Goal: Complete application form

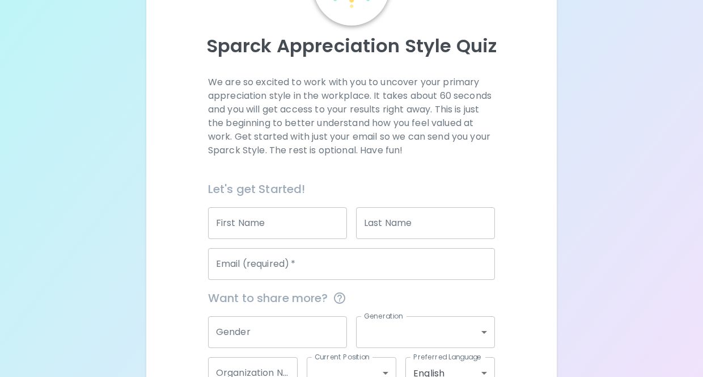
scroll to position [121, 0]
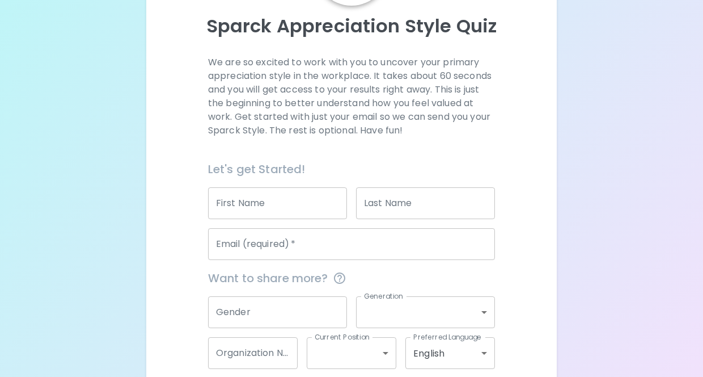
click at [242, 197] on input "First Name" at bounding box center [277, 203] width 139 height 32
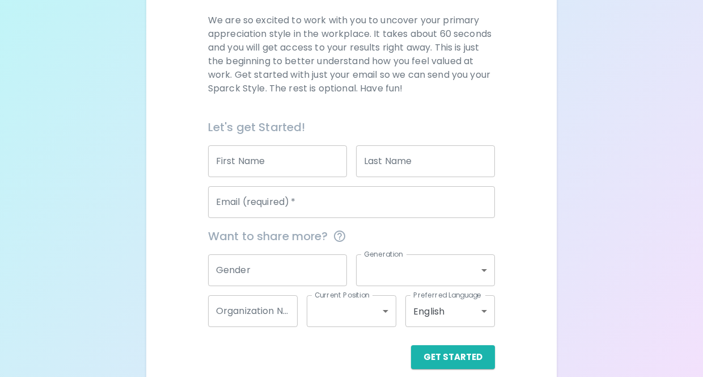
scroll to position [163, 0]
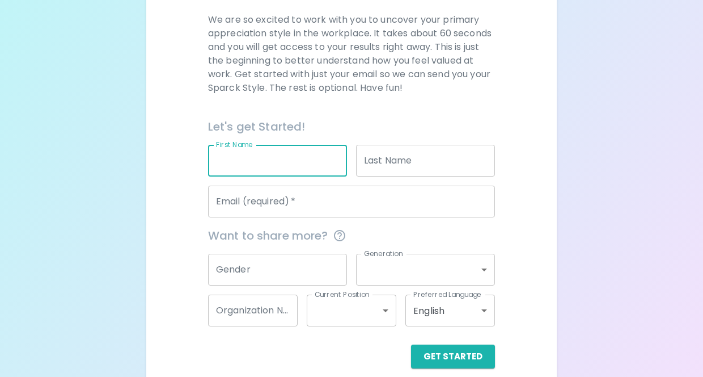
click at [250, 168] on input "First Name" at bounding box center [277, 161] width 139 height 32
type input "Gerbien"
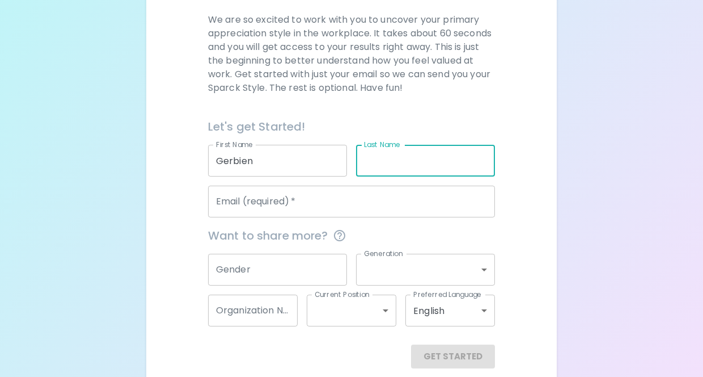
click at [391, 159] on input "Last Name" at bounding box center [425, 161] width 139 height 32
type input "Mansilla"
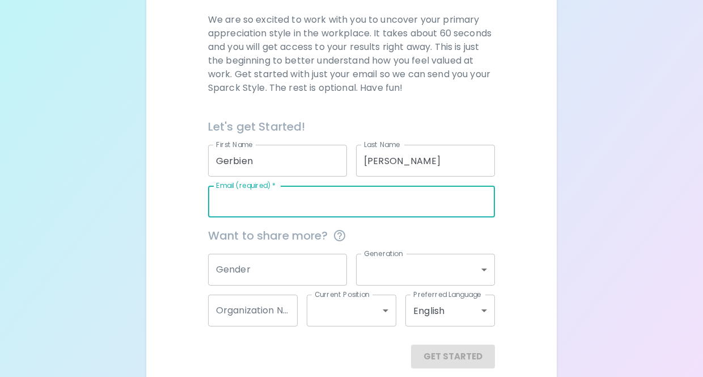
click at [295, 199] on input "Email (required)   *" at bounding box center [351, 201] width 287 height 32
type input "bien.mansilla@nhcps.com"
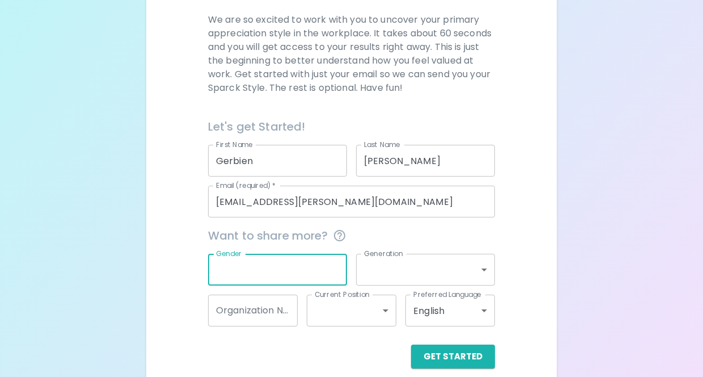
click at [233, 272] on input "Gender" at bounding box center [277, 270] width 139 height 32
type input "F"
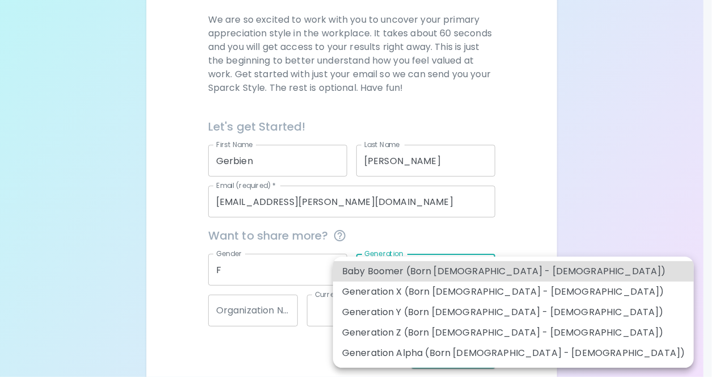
click at [382, 259] on body "Sparck Appreciation Style Quiz We are so excited to work with you to uncover yo…" at bounding box center [356, 114] width 712 height 554
click at [369, 311] on li "Generation Y (Born 1981 - 1996)" at bounding box center [513, 312] width 361 height 20
type input "generation_y"
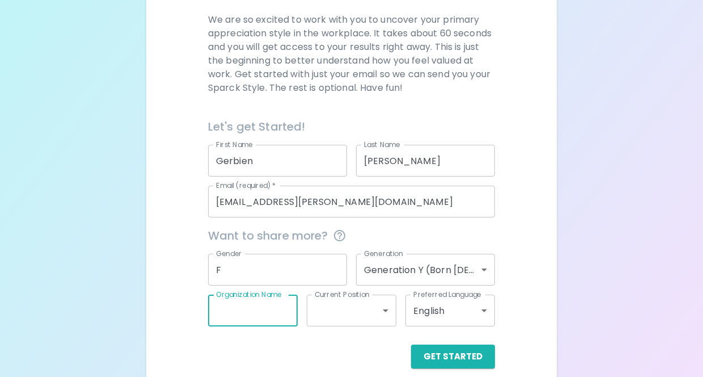
click at [264, 306] on input "Organization Name" at bounding box center [253, 310] width 90 height 32
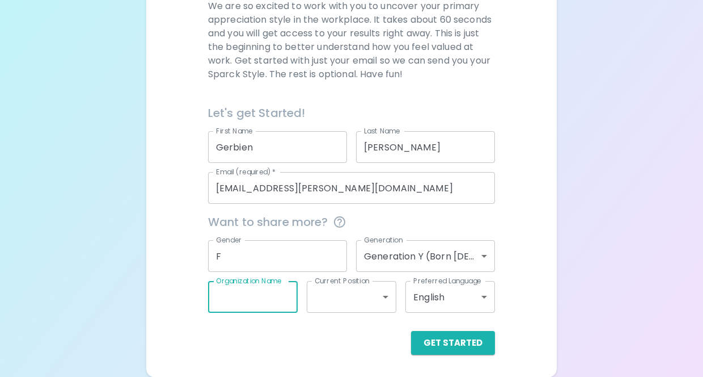
click at [272, 302] on input "Organization Name" at bounding box center [253, 297] width 90 height 32
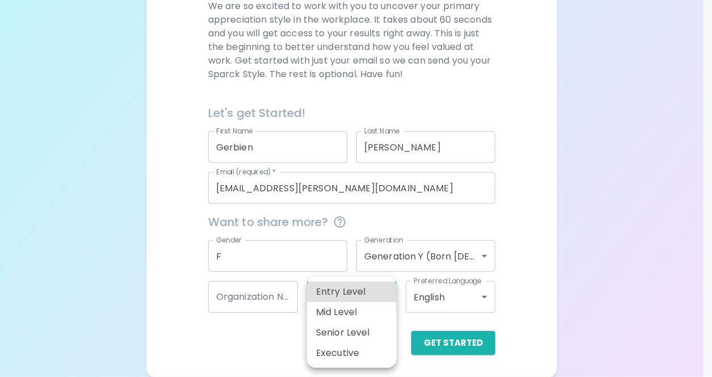
click at [373, 295] on body "Sparck Appreciation Style Quiz We are so excited to work with you to uncover yo…" at bounding box center [356, 100] width 712 height 554
click at [268, 350] on div at bounding box center [356, 188] width 712 height 377
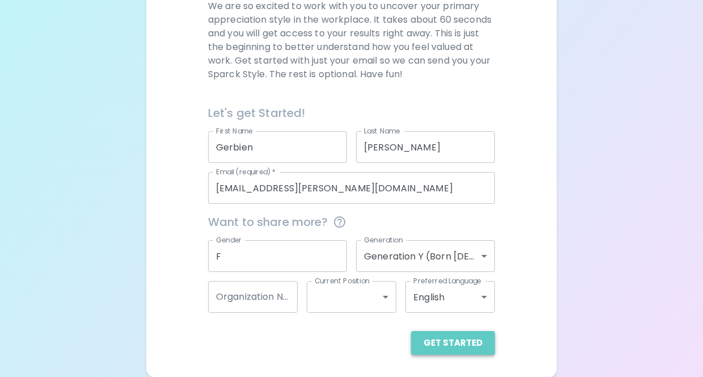
click at [462, 331] on button "Get Started" at bounding box center [453, 343] width 84 height 24
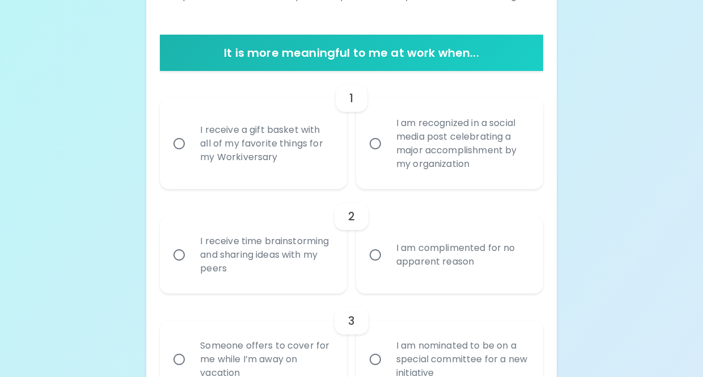
scroll to position [201, 0]
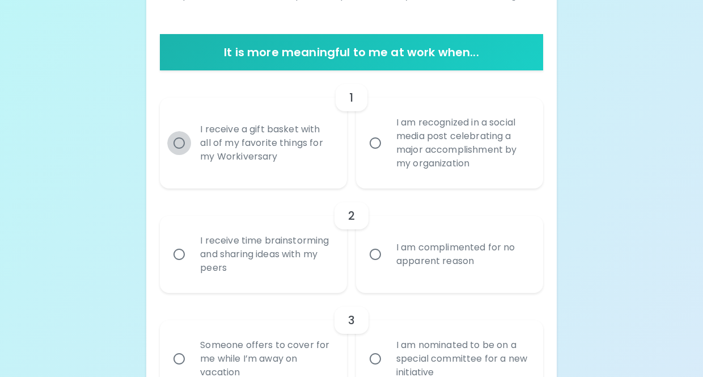
click at [183, 142] on input "I receive a gift basket with all of my favorite things for my Workiversary" at bounding box center [179, 143] width 24 height 24
radio input "true"
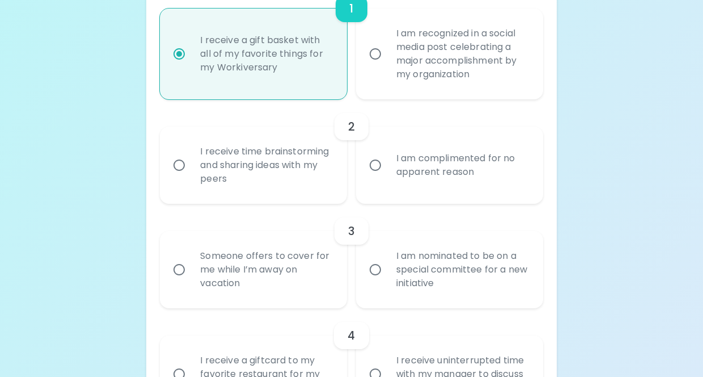
scroll to position [292, 0]
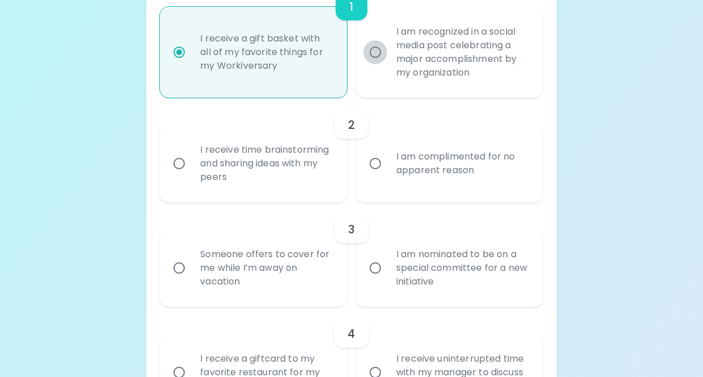
click at [372, 54] on input "I am recognized in a social media post celebrating a major accomplishment by my…" at bounding box center [376, 52] width 24 height 24
radio input "true"
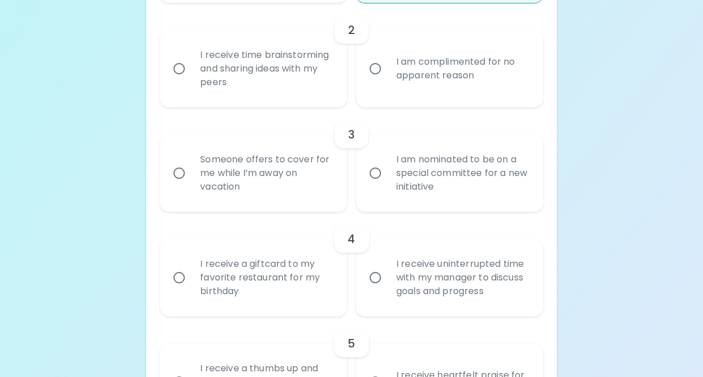
scroll to position [387, 0]
click at [183, 70] on input "I receive time brainstorming and sharing ideas with my peers" at bounding box center [179, 68] width 24 height 24
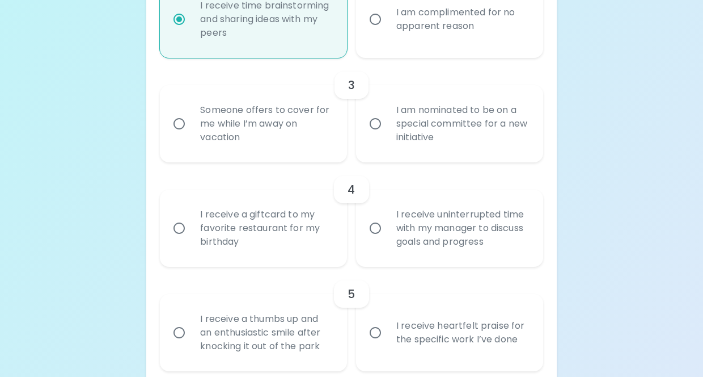
scroll to position [437, 0]
radio input "true"
click at [175, 120] on input "Someone offers to cover for me while I’m away on vacation" at bounding box center [179, 123] width 24 height 24
radio input "false"
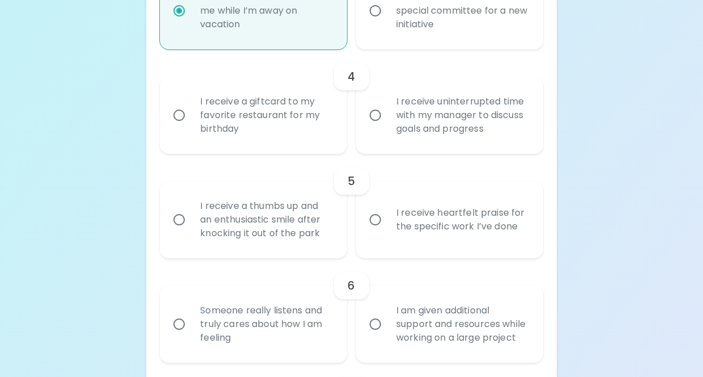
scroll to position [552, 0]
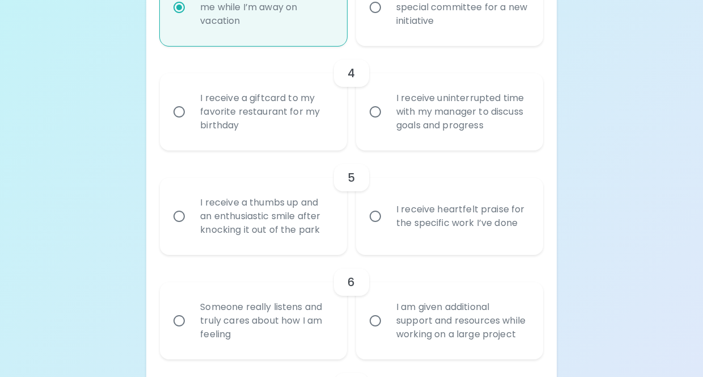
radio input "true"
click at [379, 112] on input "I receive uninterrupted time with my manager to discuss goals and progress" at bounding box center [376, 112] width 24 height 24
radio input "false"
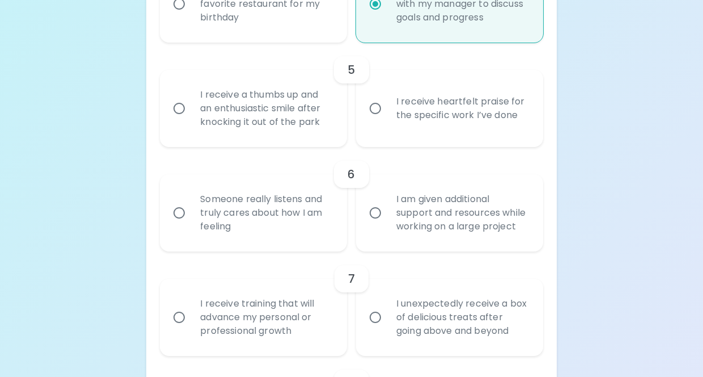
scroll to position [661, 0]
radio input "true"
click at [184, 103] on input "I receive a thumbs up and an enthusiastic smile after knocking it out of the pa…" at bounding box center [179, 108] width 24 height 24
radio input "false"
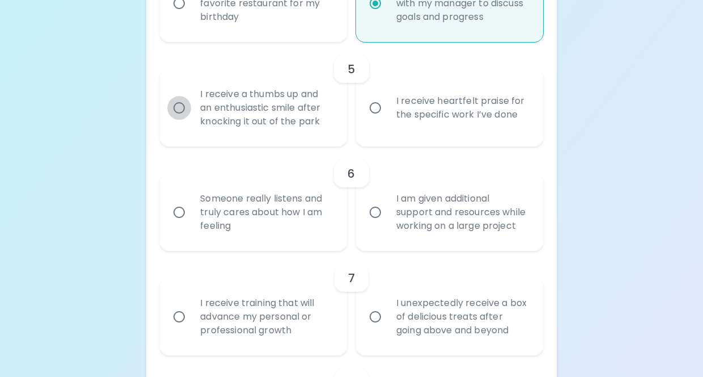
radio input "false"
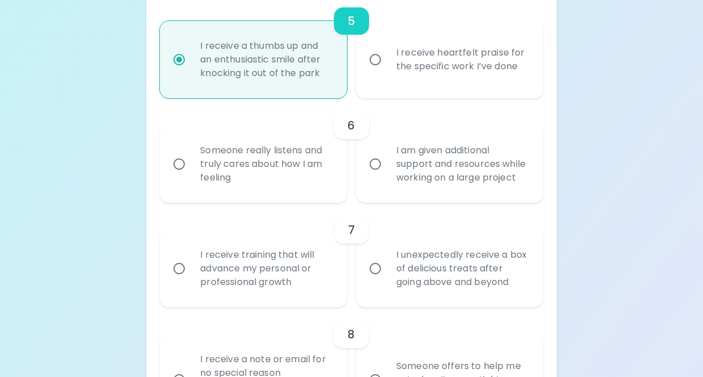
scroll to position [751, 0]
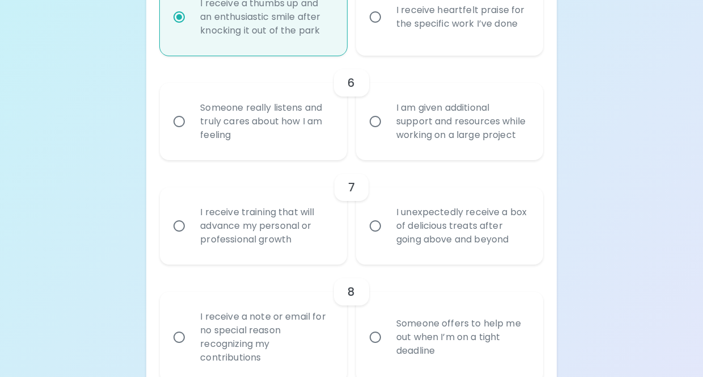
radio input "true"
click at [178, 122] on input "Someone really listens and truly cares about how I am feeling" at bounding box center [179, 121] width 24 height 24
radio input "false"
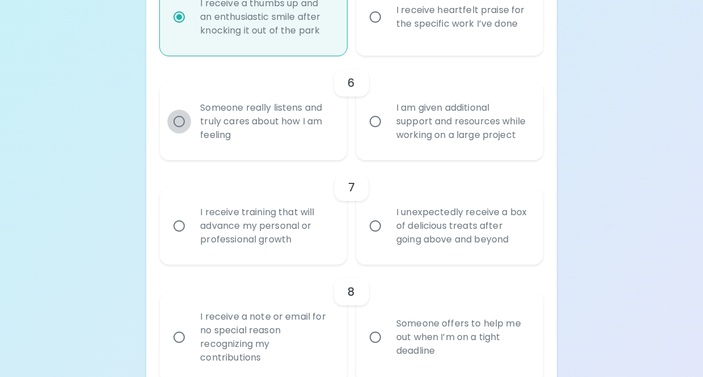
radio input "false"
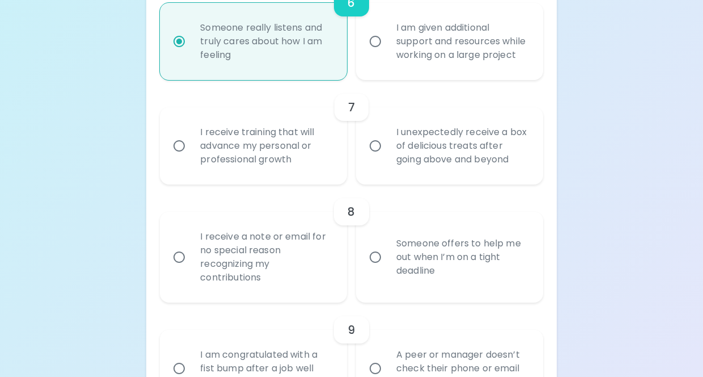
scroll to position [834, 0]
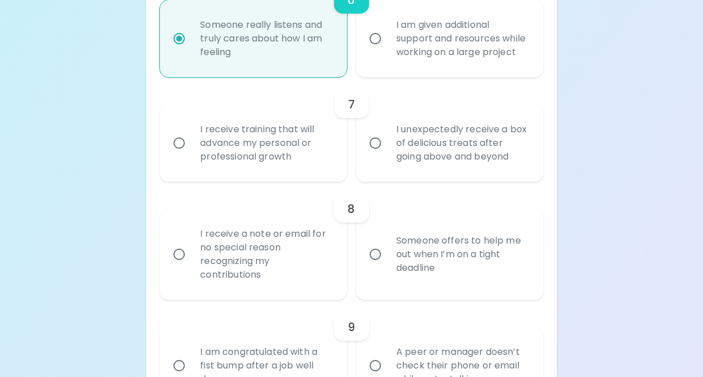
radio input "true"
click at [184, 140] on input "I receive training that will advance my personal or professional growth" at bounding box center [179, 143] width 24 height 24
radio input "false"
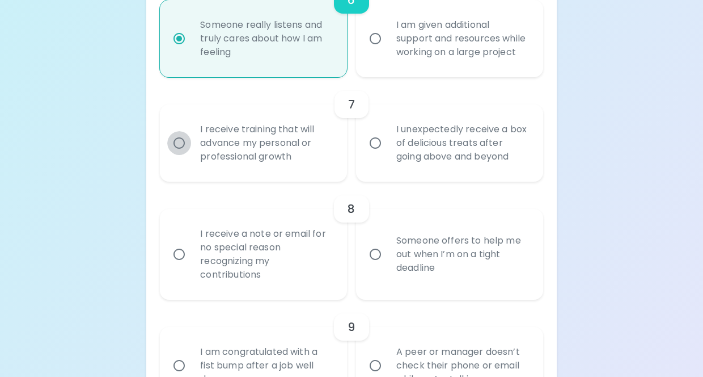
radio input "false"
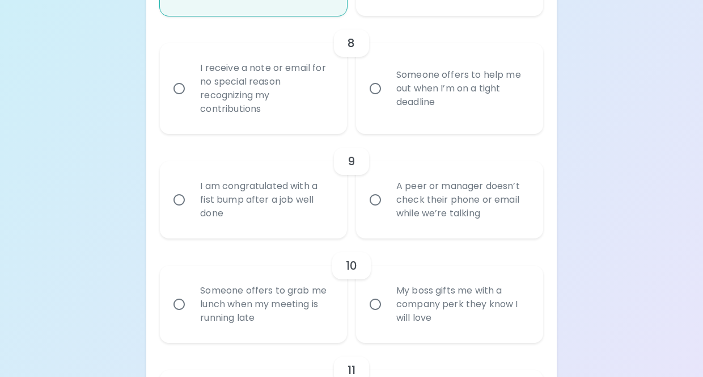
scroll to position [1002, 0]
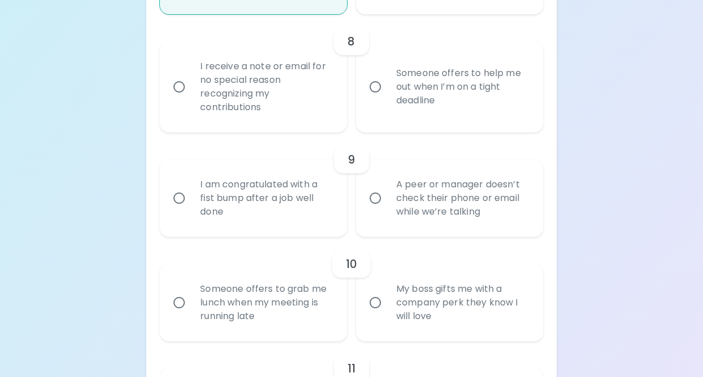
radio input "true"
click at [181, 82] on input "I receive a note or email for no special reason recognizing my contributions" at bounding box center [179, 87] width 24 height 24
radio input "false"
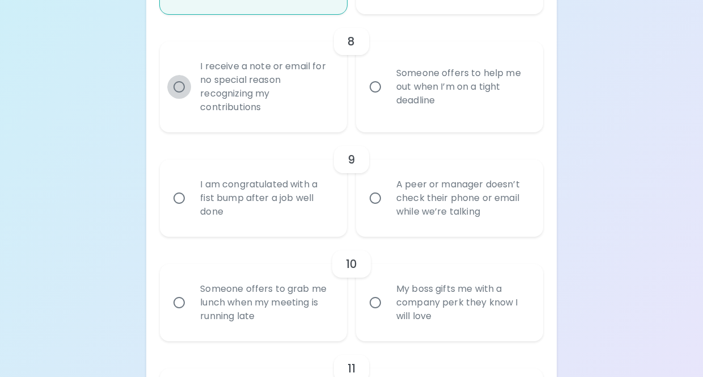
radio input "false"
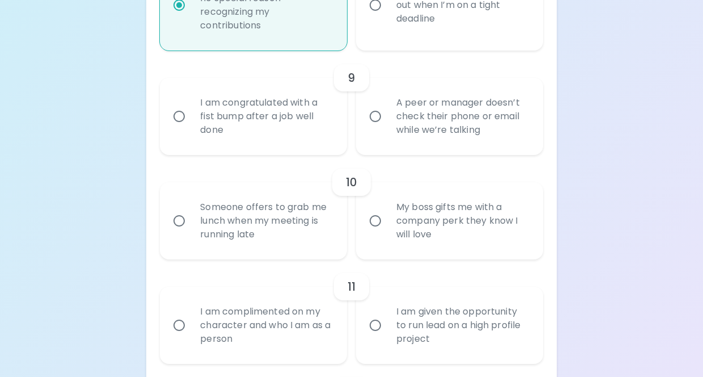
scroll to position [1092, 0]
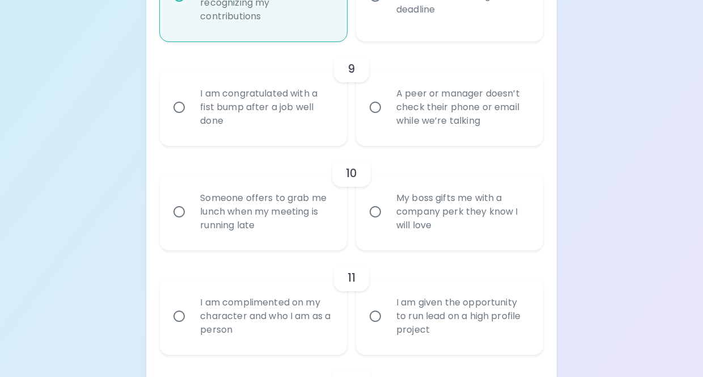
radio input "true"
click at [378, 109] on input "A peer or manager doesn’t check their phone or email while we’re talking" at bounding box center [376, 107] width 24 height 24
radio input "false"
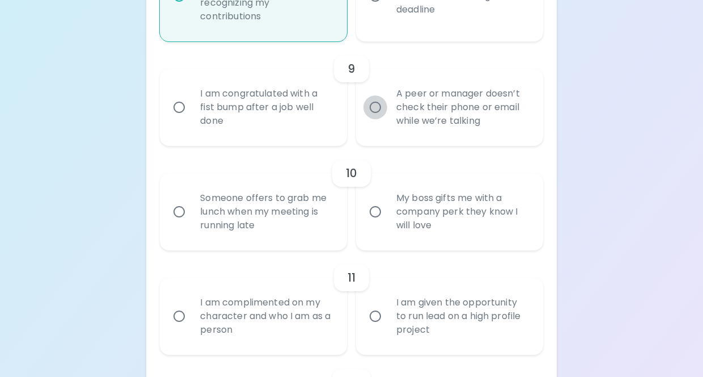
radio input "false"
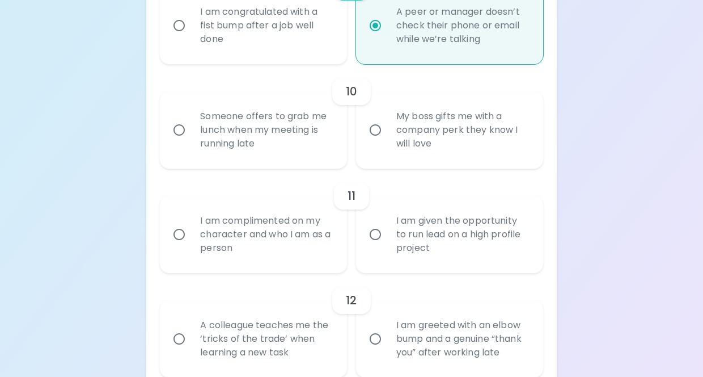
scroll to position [1183, 0]
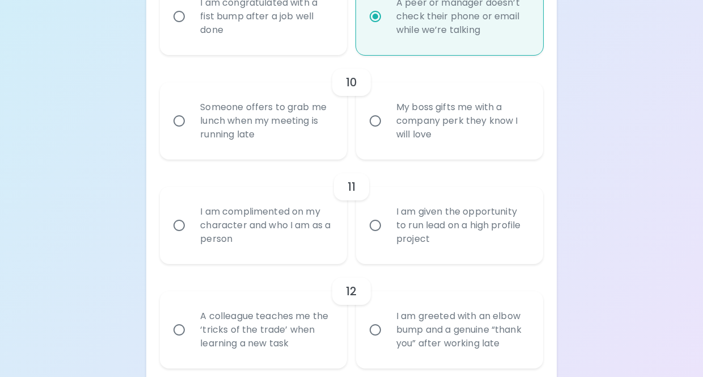
radio input "true"
click at [183, 117] on input "Someone offers to grab me lunch when my meeting is running late" at bounding box center [179, 121] width 24 height 24
radio input "false"
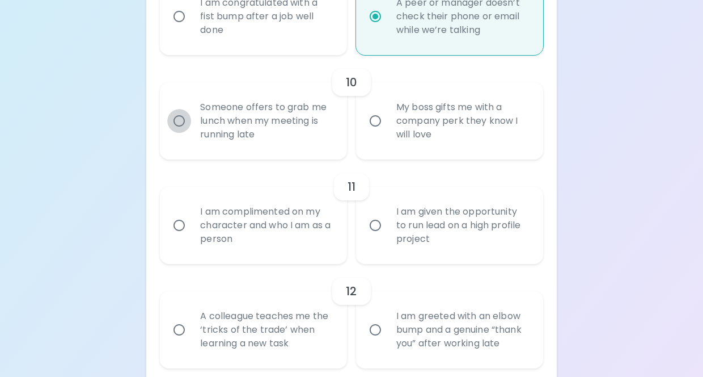
radio input "false"
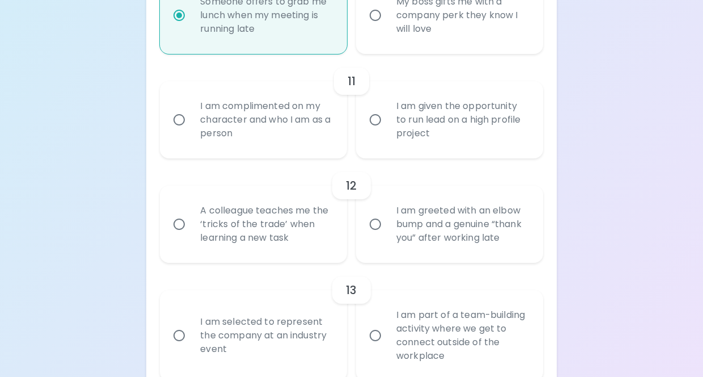
scroll to position [1290, 0]
radio input "true"
click at [183, 122] on input "I am complimented on my character and who I am as a person" at bounding box center [179, 119] width 24 height 24
radio input "false"
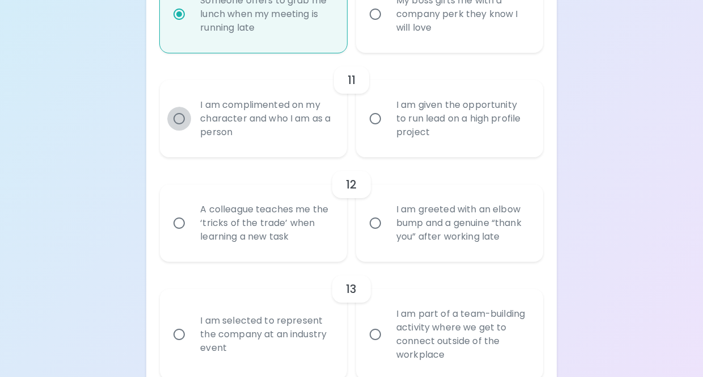
radio input "false"
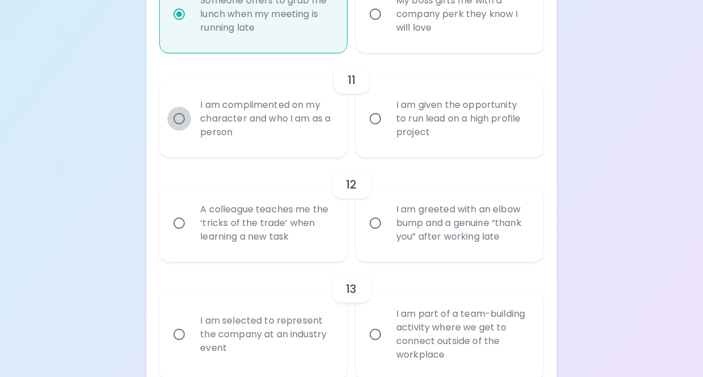
radio input "false"
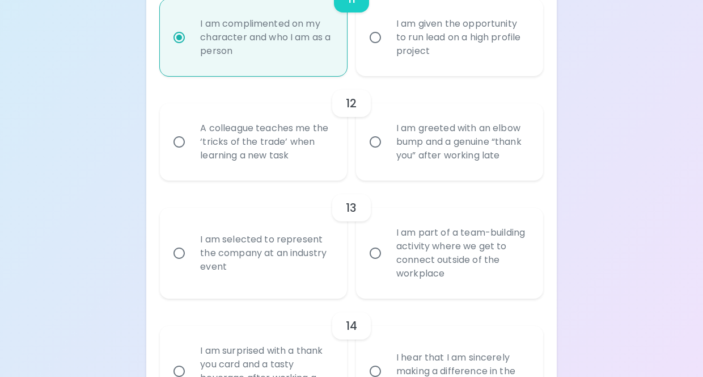
scroll to position [1380, 0]
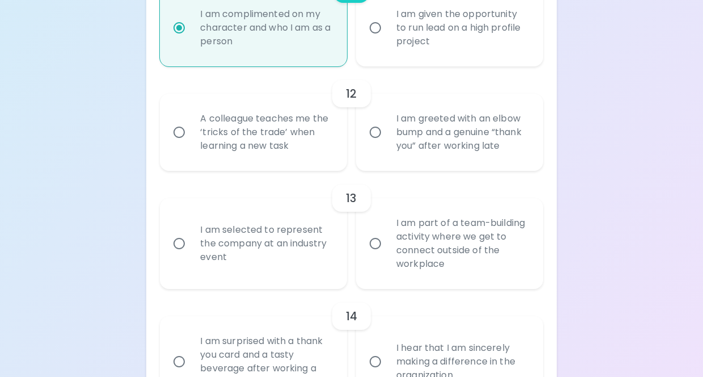
radio input "true"
click at [188, 130] on input "A colleague teaches me the ‘tricks of the trade’ when learning a new task" at bounding box center [179, 132] width 24 height 24
radio input "false"
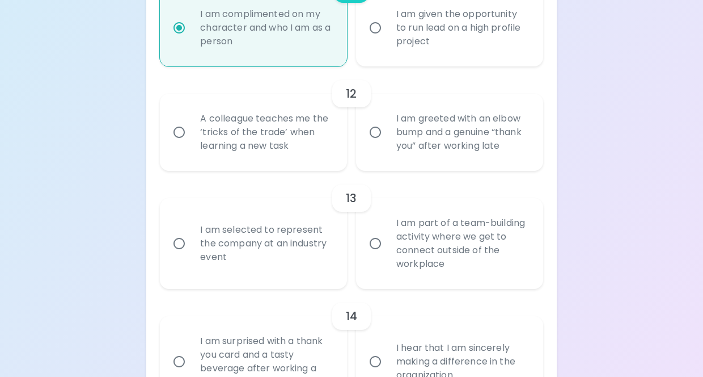
radio input "false"
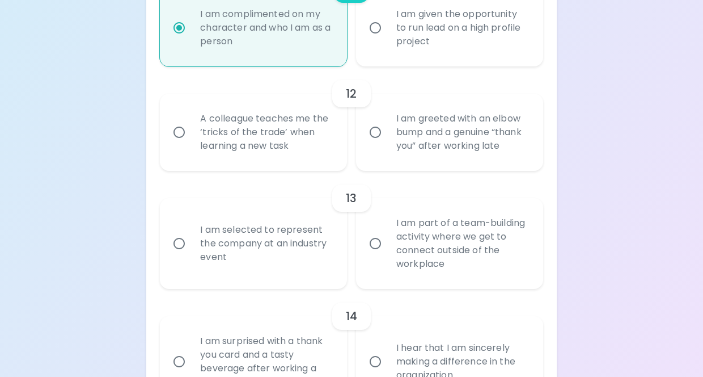
radio input "false"
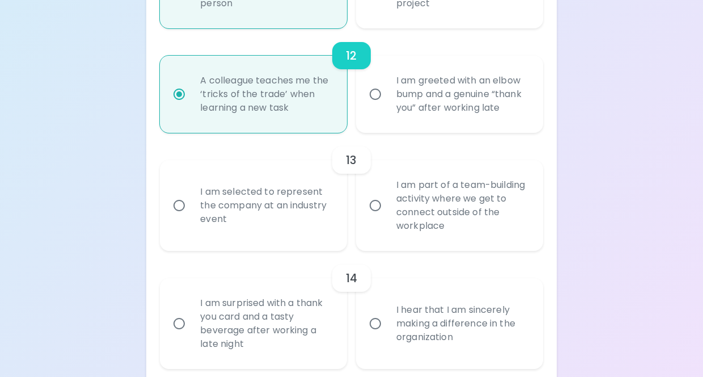
scroll to position [1471, 0]
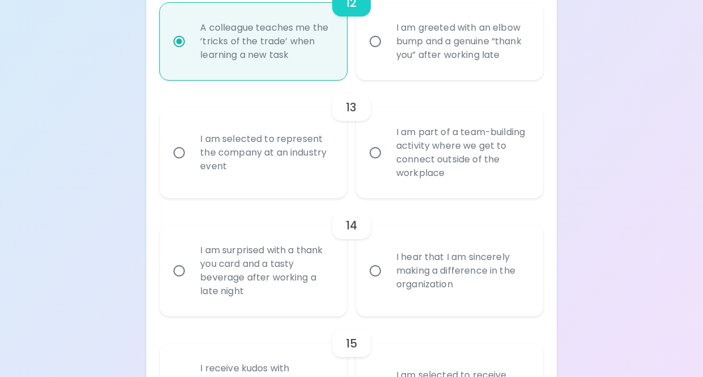
radio input "true"
click at [377, 153] on input "I am part of a team-building activity where we get to connect outside of the wo…" at bounding box center [376, 153] width 24 height 24
radio input "false"
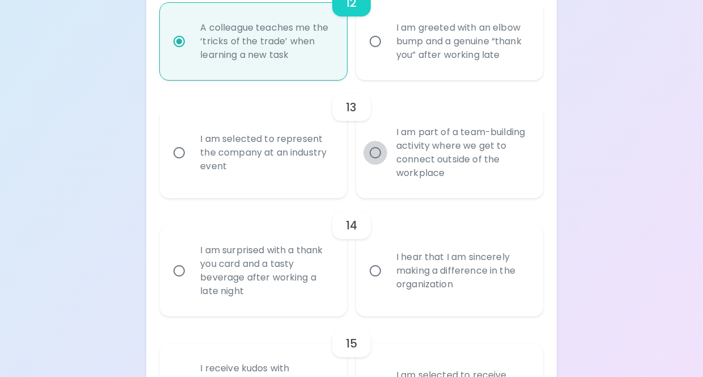
radio input "false"
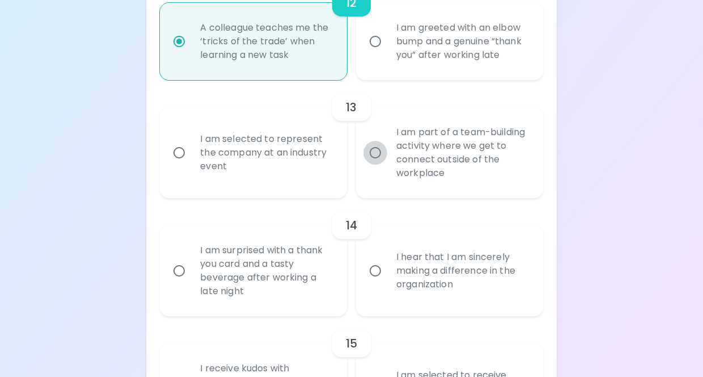
radio input "false"
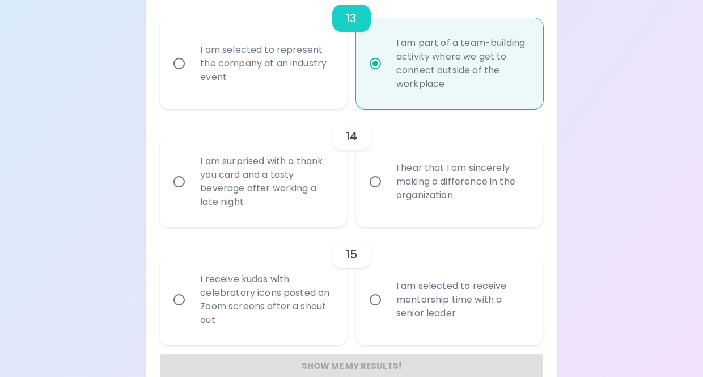
scroll to position [1562, 0]
radio input "true"
click at [183, 179] on input "I am surprised with a thank you card and a tasty beverage after working a late …" at bounding box center [179, 180] width 24 height 24
radio input "false"
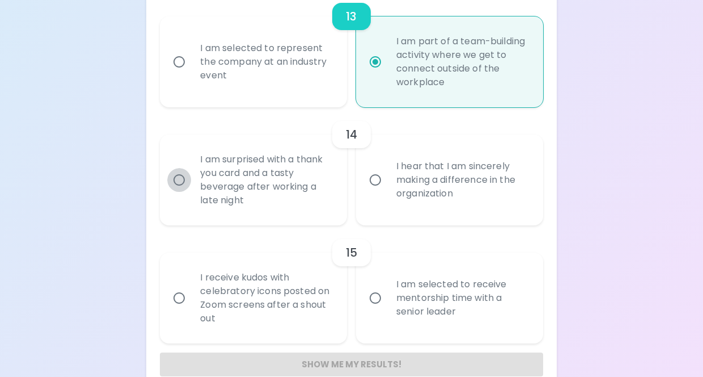
radio input "false"
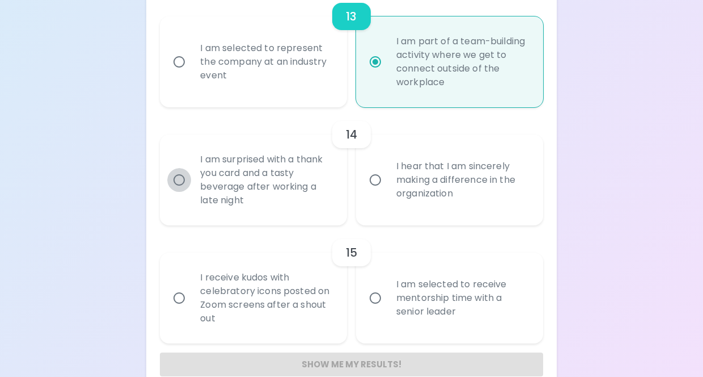
radio input "false"
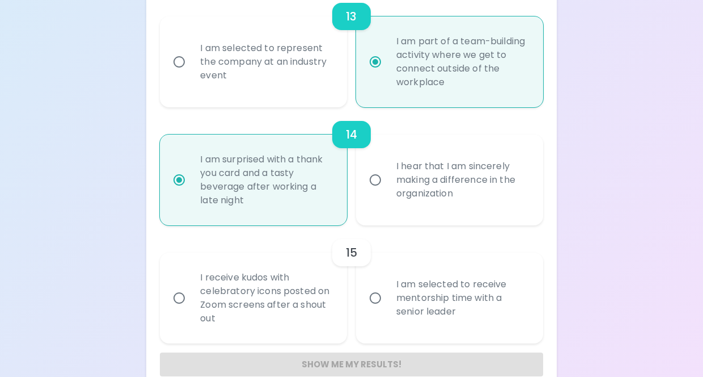
scroll to position [1583, 0]
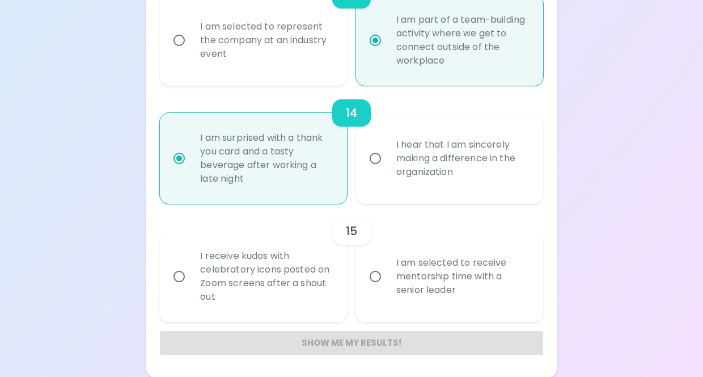
radio input "true"
click at [375, 278] on input "I am selected to receive mentorship time with a senior leader" at bounding box center [376, 276] width 24 height 24
radio input "false"
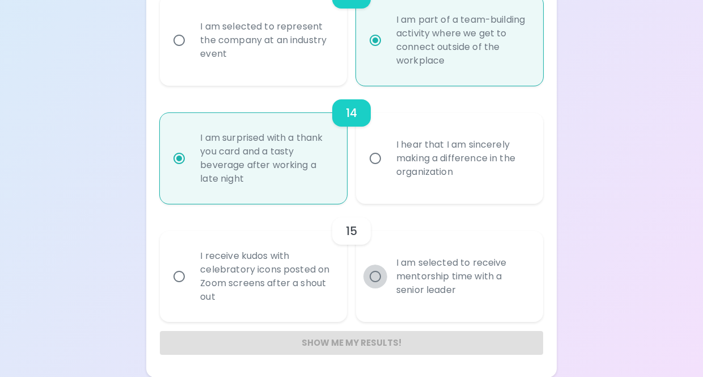
radio input "false"
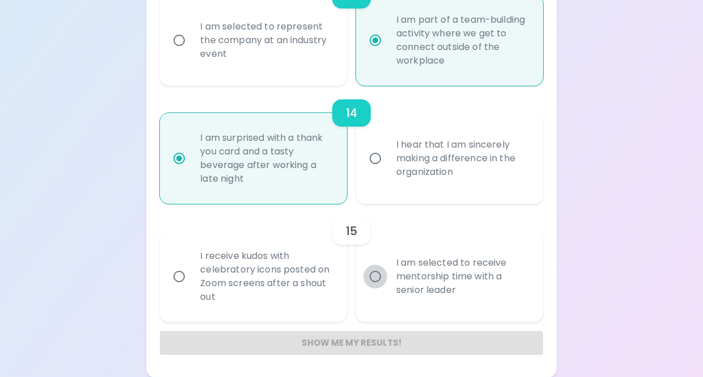
radio input "false"
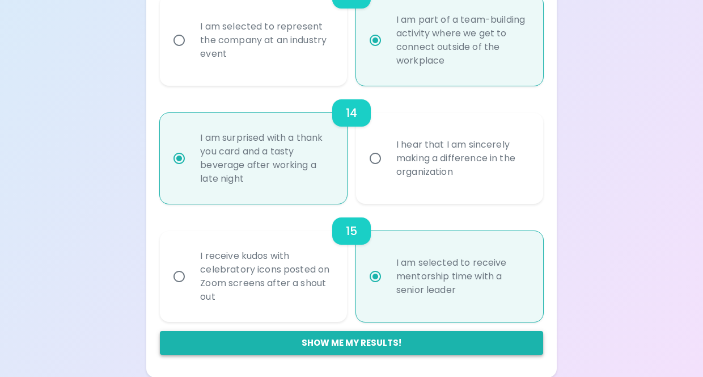
radio input "true"
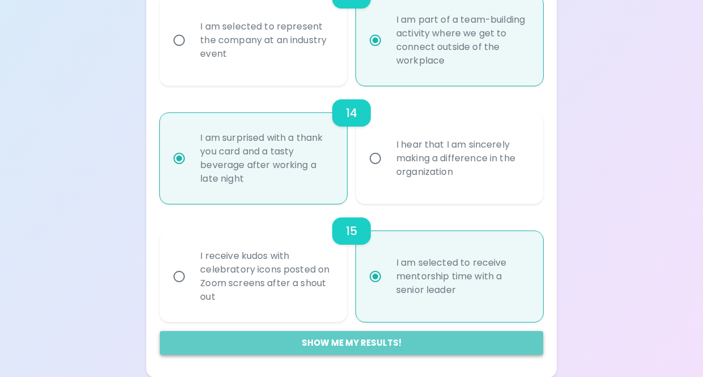
click at [316, 344] on button "Show me my results!" at bounding box center [351, 343] width 383 height 24
radio input "false"
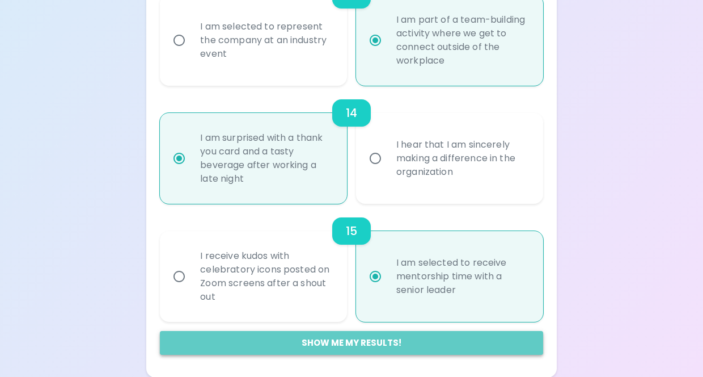
radio input "false"
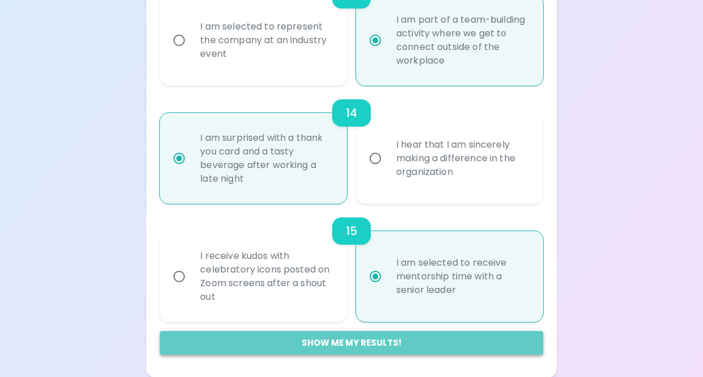
radio input "false"
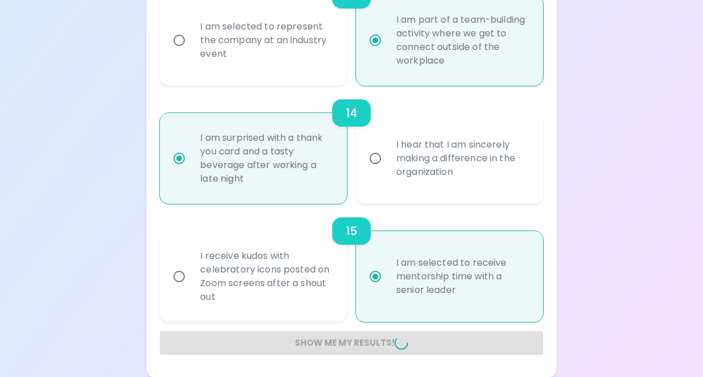
radio input "false"
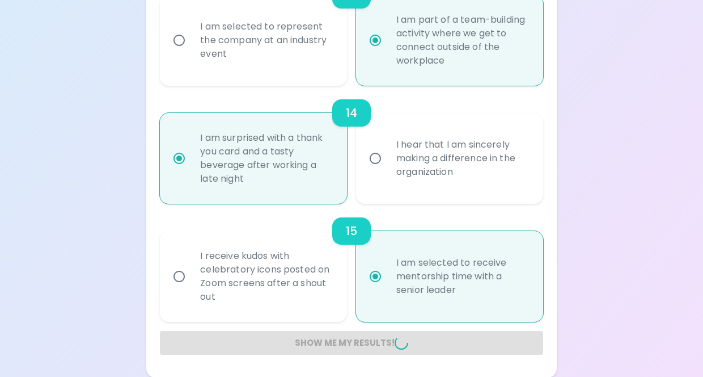
radio input "false"
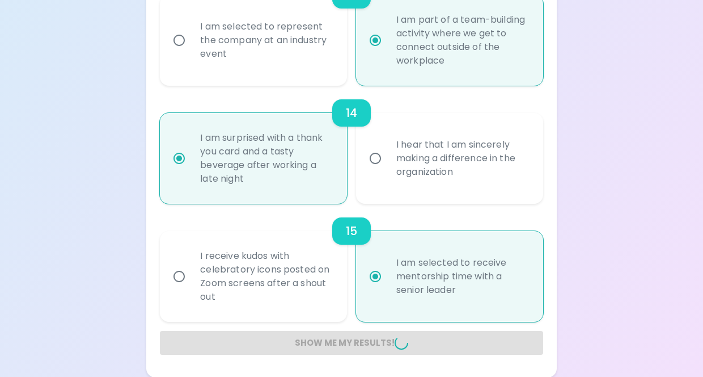
radio input "false"
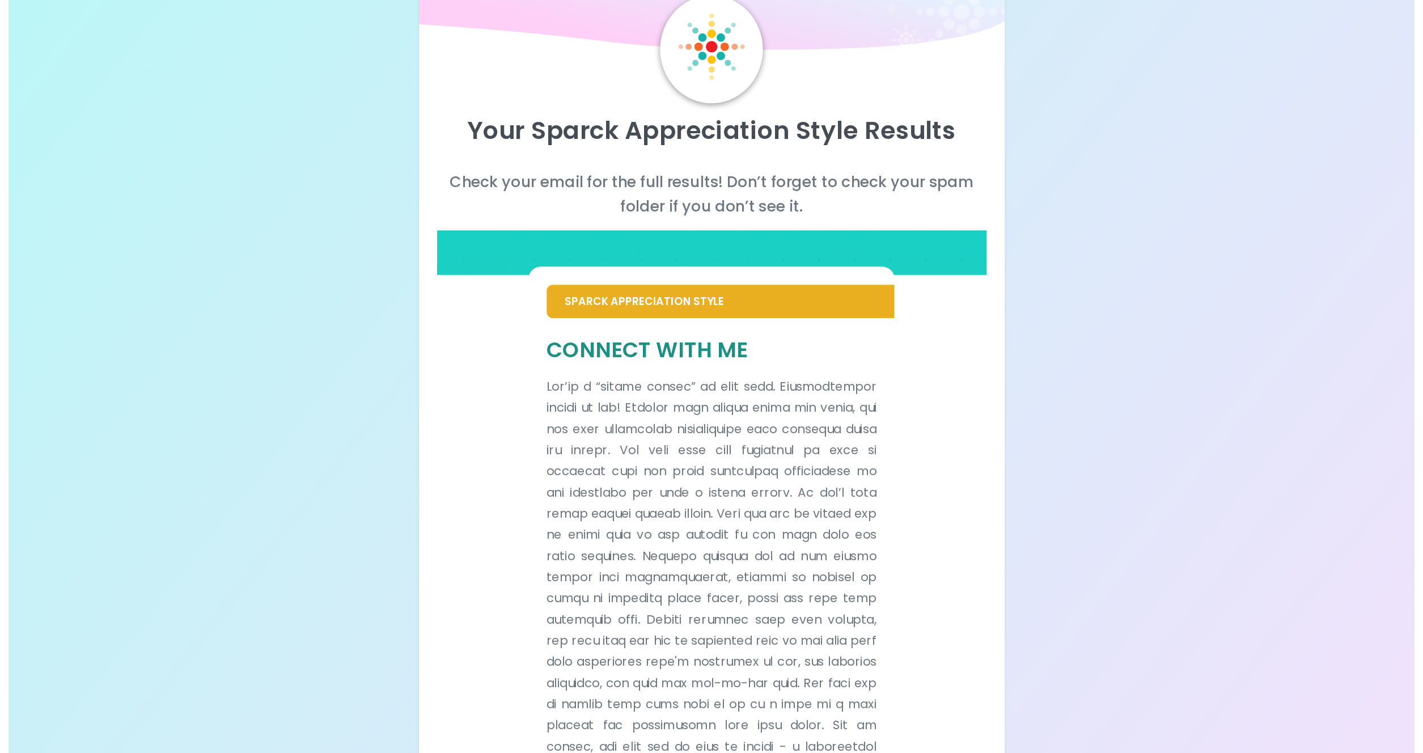
scroll to position [0, 0]
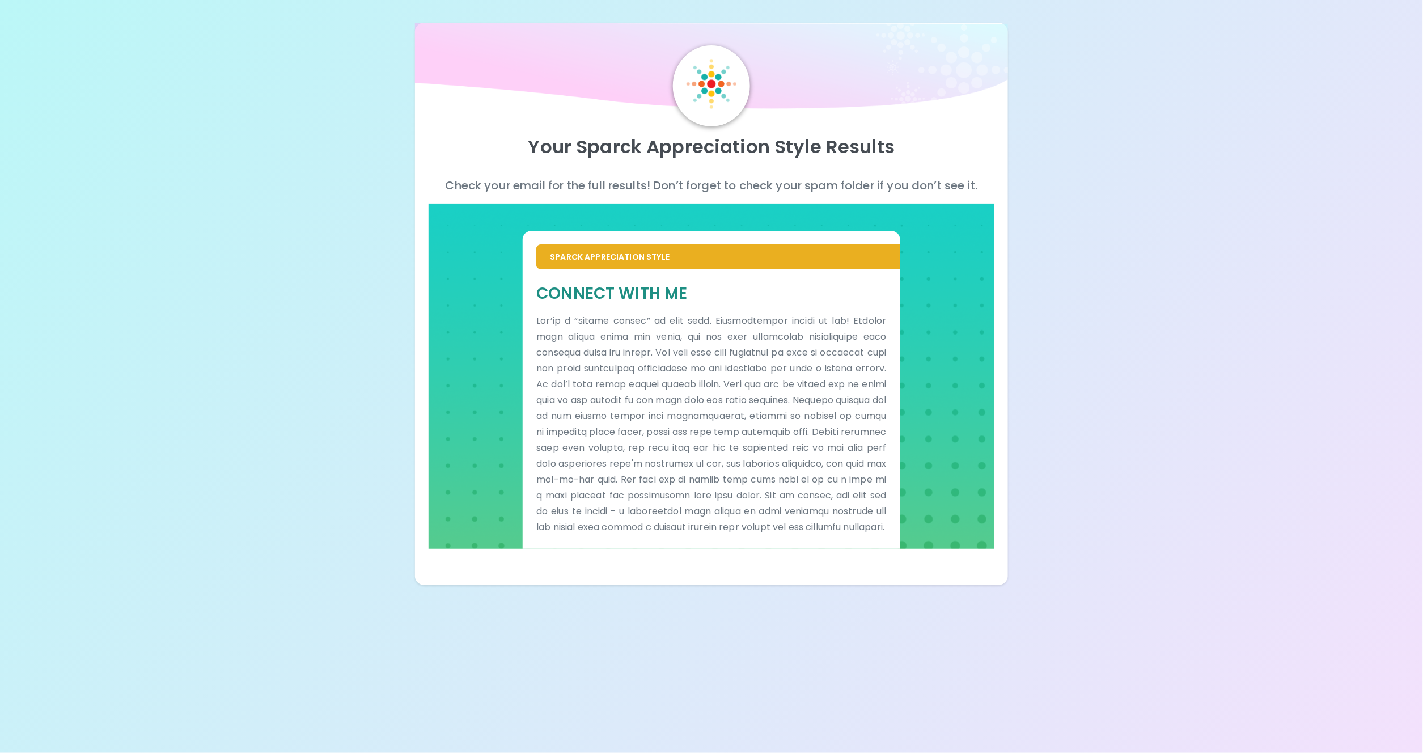
drag, startPoint x: 415, startPoint y: 7, endPoint x: 264, endPoint y: 233, distance: 271.5
click at [264, 233] on div "Your Sparck Appreciation Style Results Check your email for the full results! D…" at bounding box center [711, 292] width 1423 height 585
